Goal: Navigation & Orientation: Find specific page/section

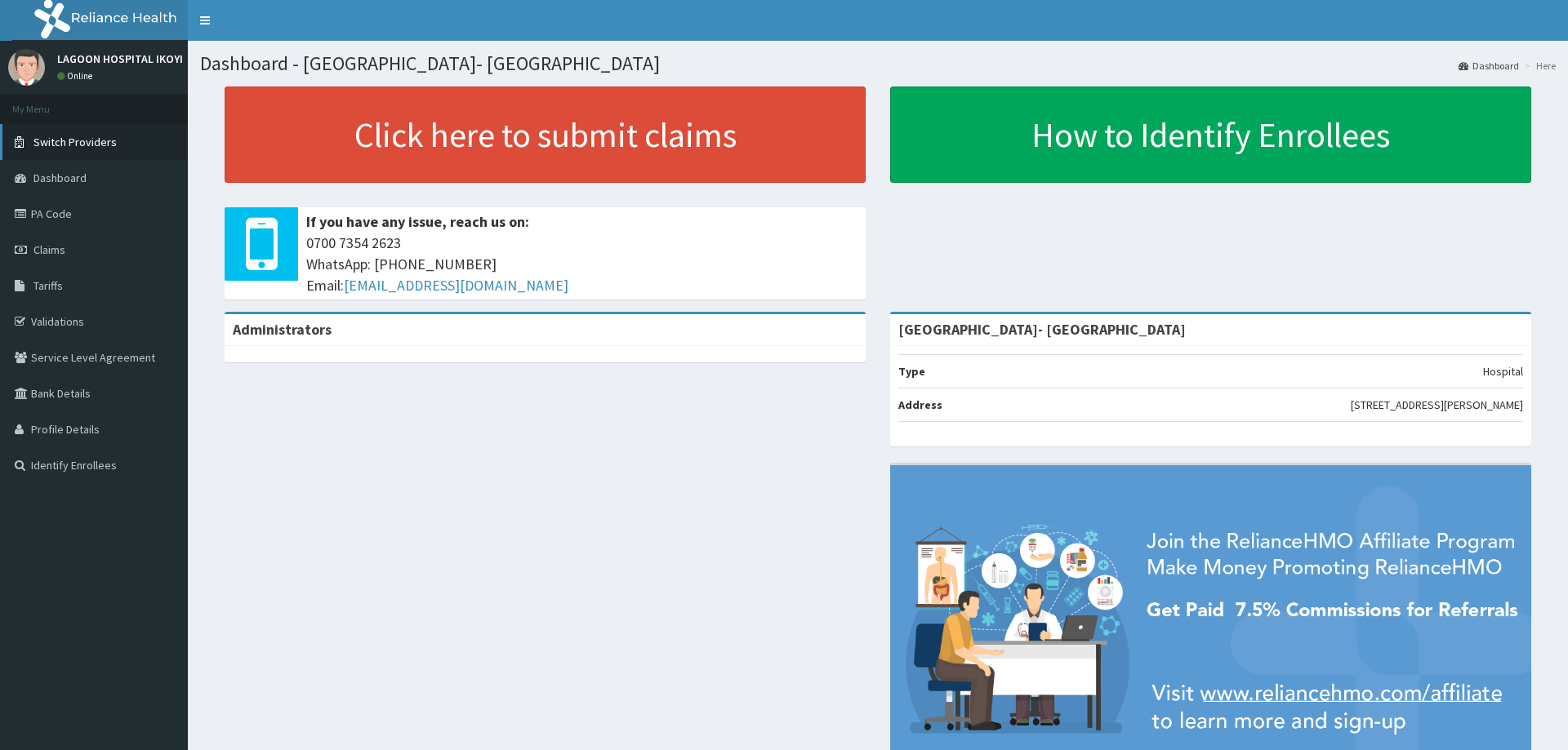
click at [63, 137] on span "Switch Providers" at bounding box center [75, 142] width 83 height 14
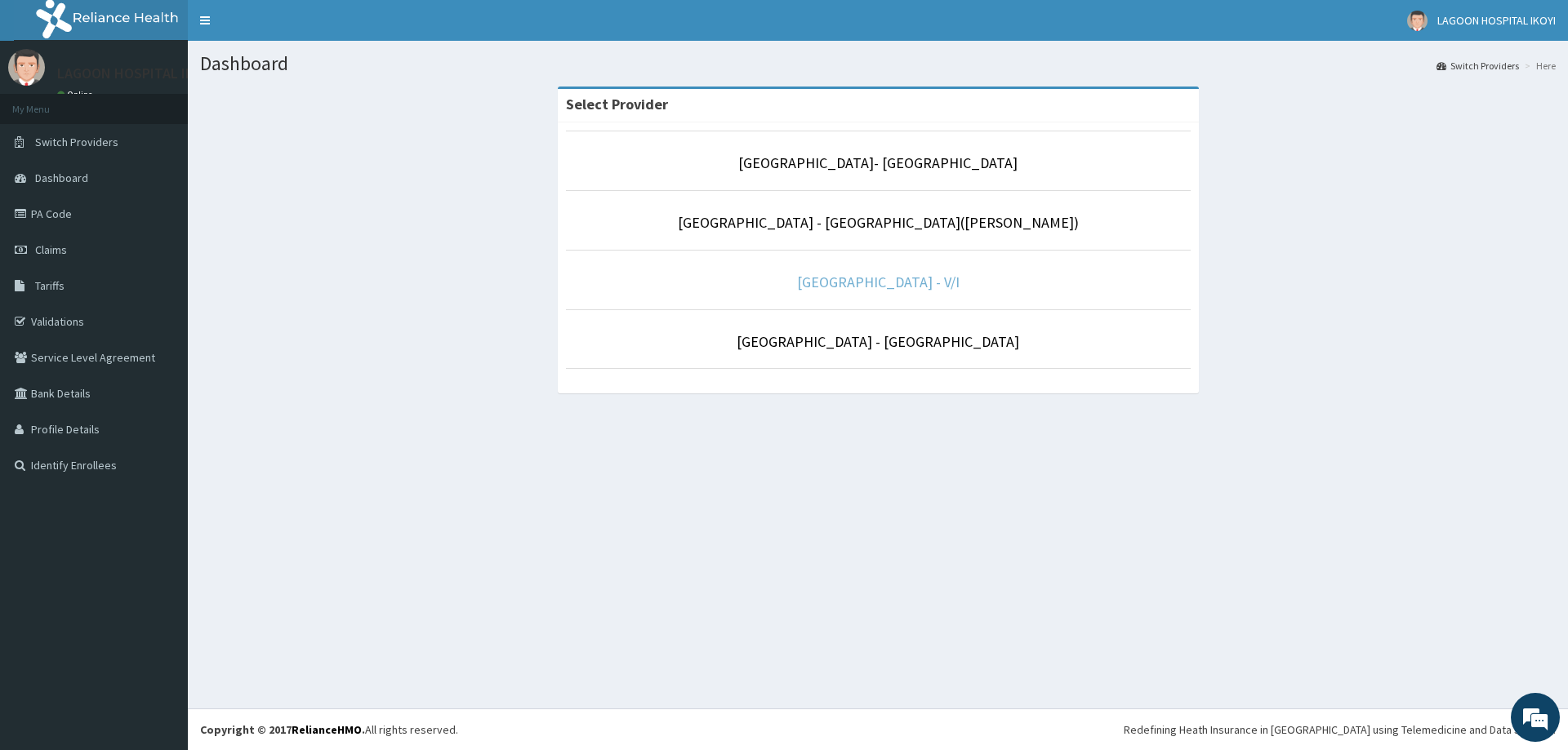
click at [882, 279] on link "[GEOGRAPHIC_DATA] - V/I" at bounding box center [879, 283] width 163 height 19
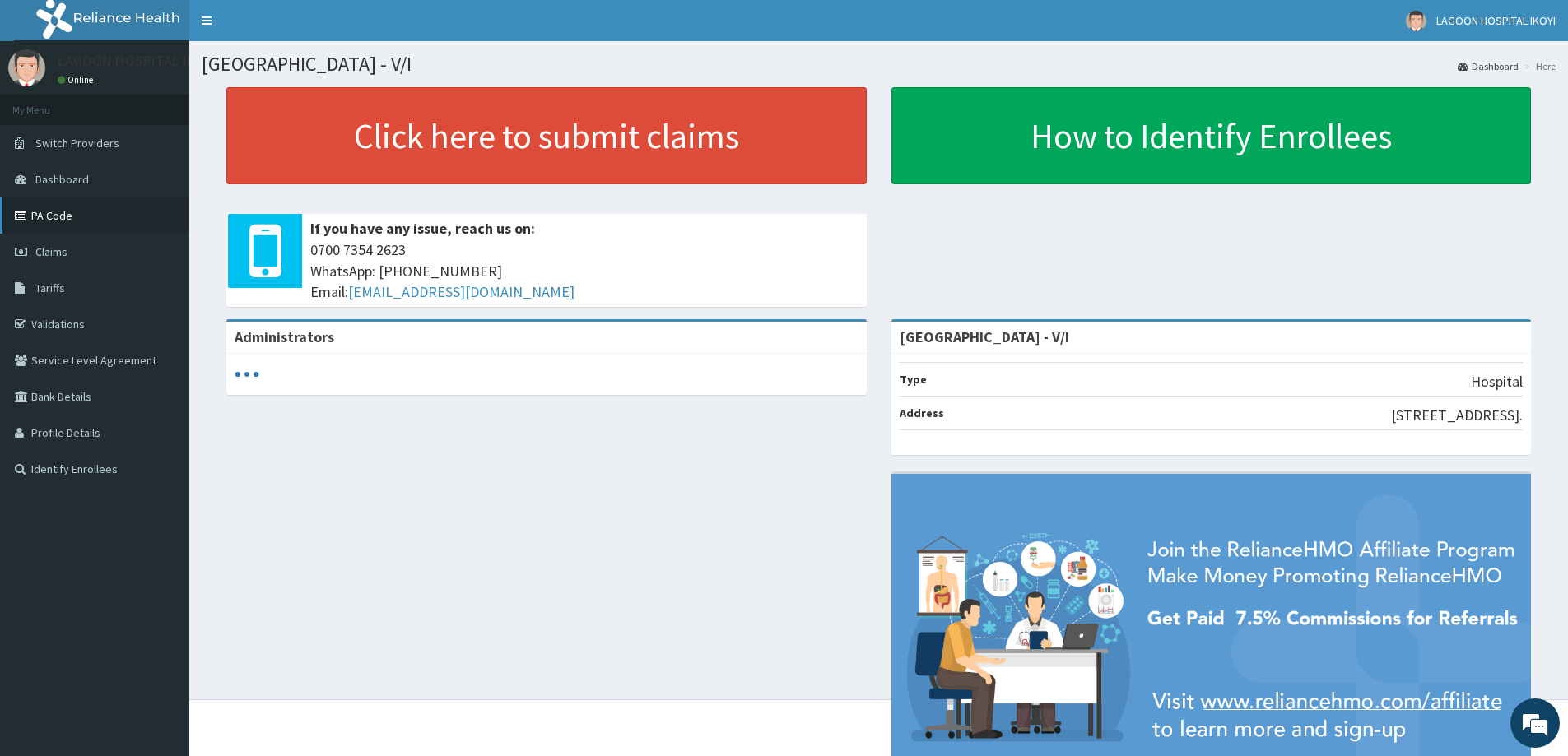
click at [62, 216] on link "PA Code" at bounding box center [95, 216] width 189 height 37
